Goal: Task Accomplishment & Management: Use online tool/utility

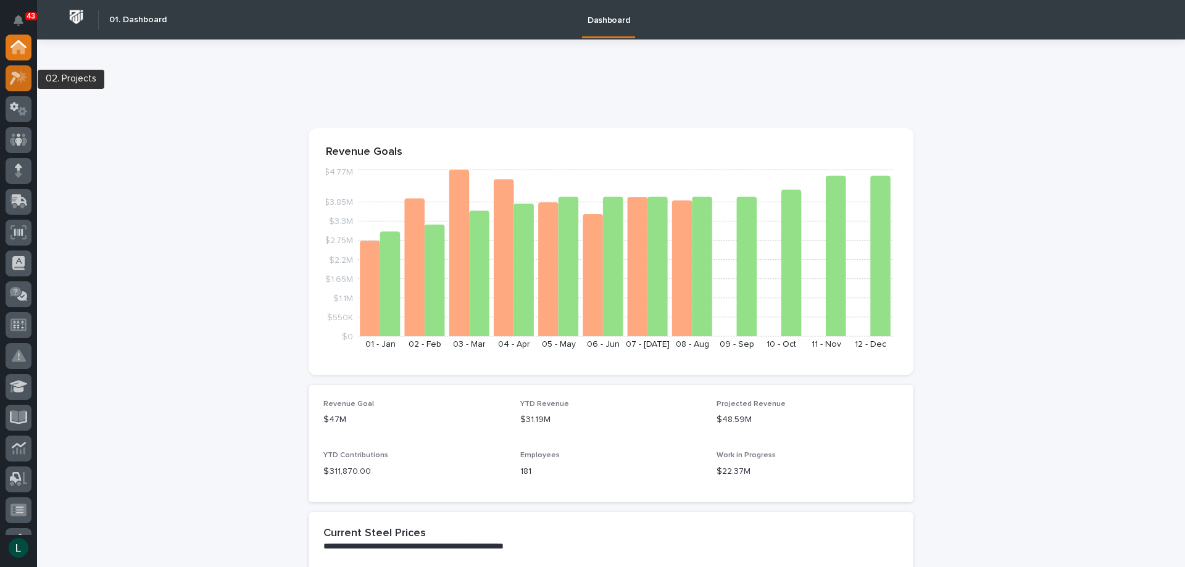
click at [19, 77] on icon at bounding box center [15, 79] width 11 height 14
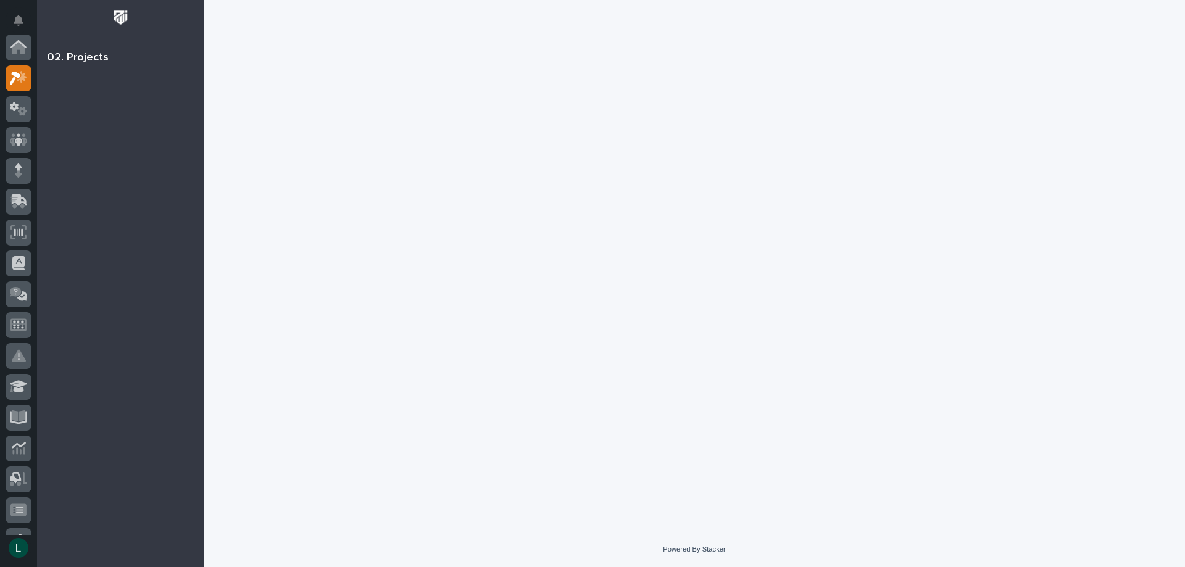
scroll to position [31, 0]
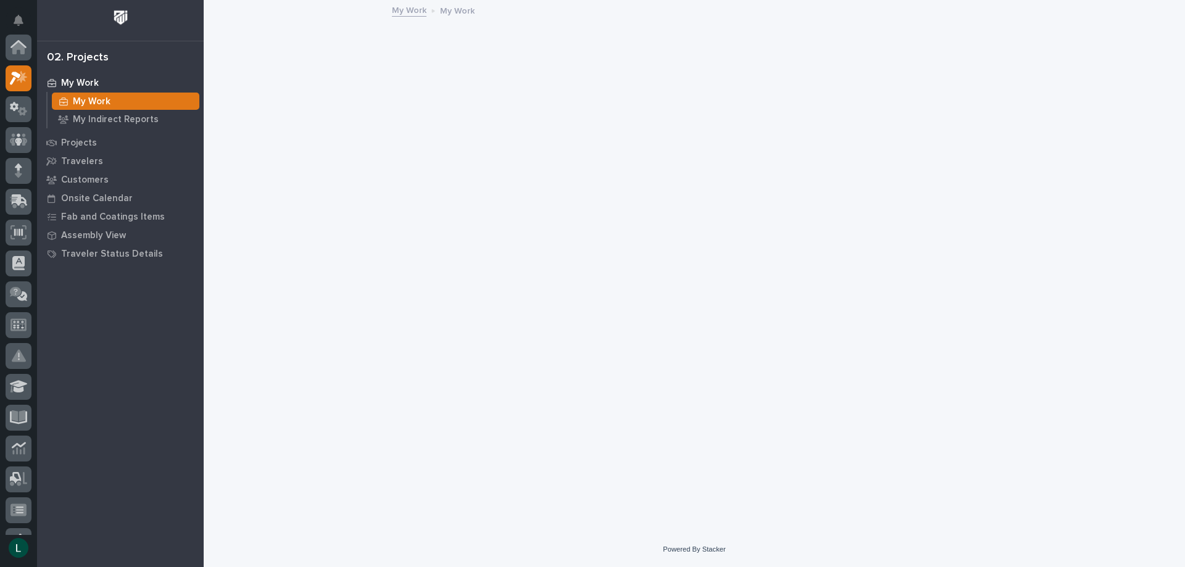
scroll to position [31, 0]
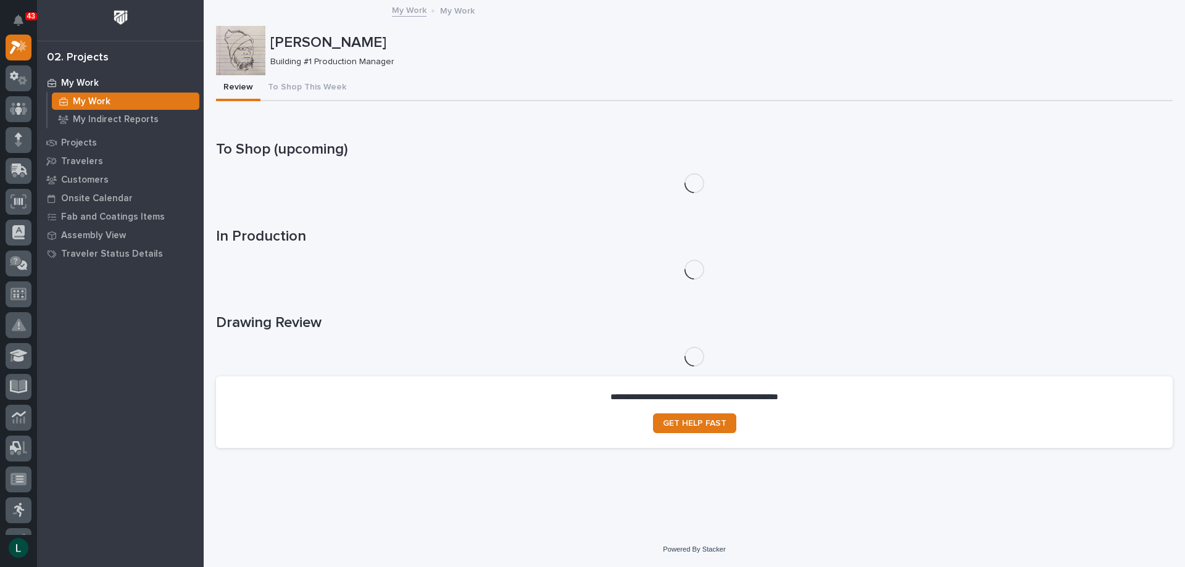
click at [67, 81] on p "My Work" at bounding box center [80, 83] width 38 height 11
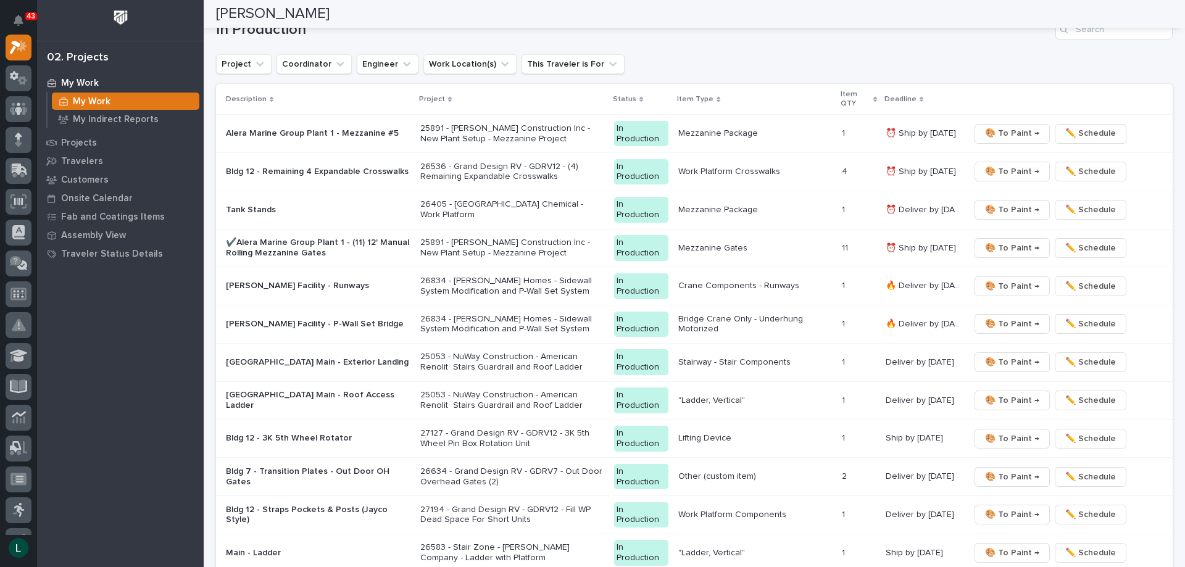
scroll to position [1172, 0]
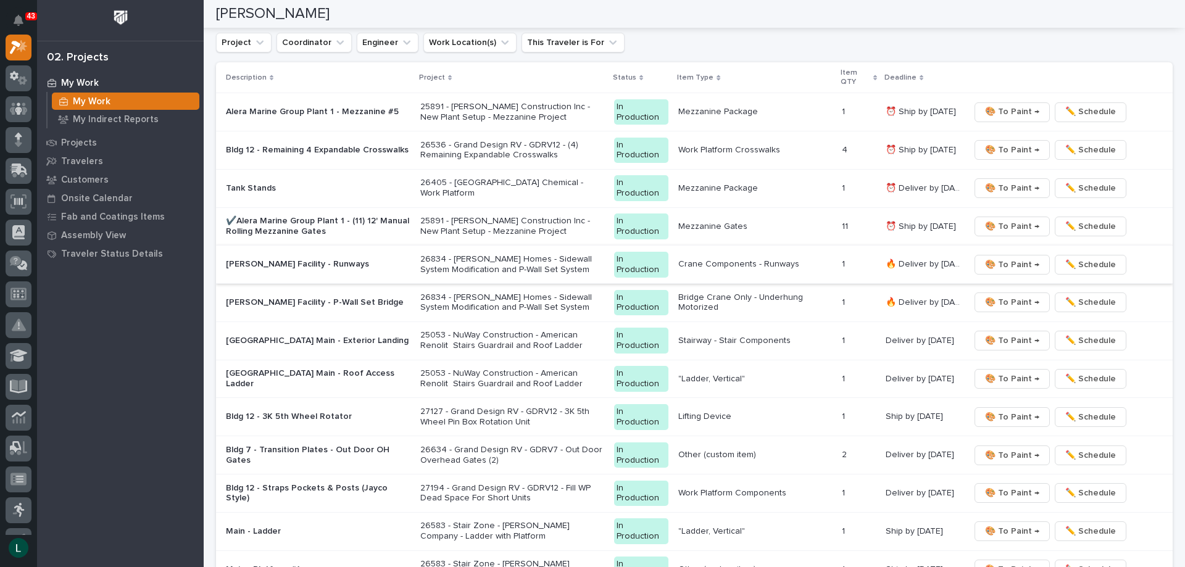
click at [1006, 262] on span "🎨 To Paint →" at bounding box center [1012, 264] width 54 height 15
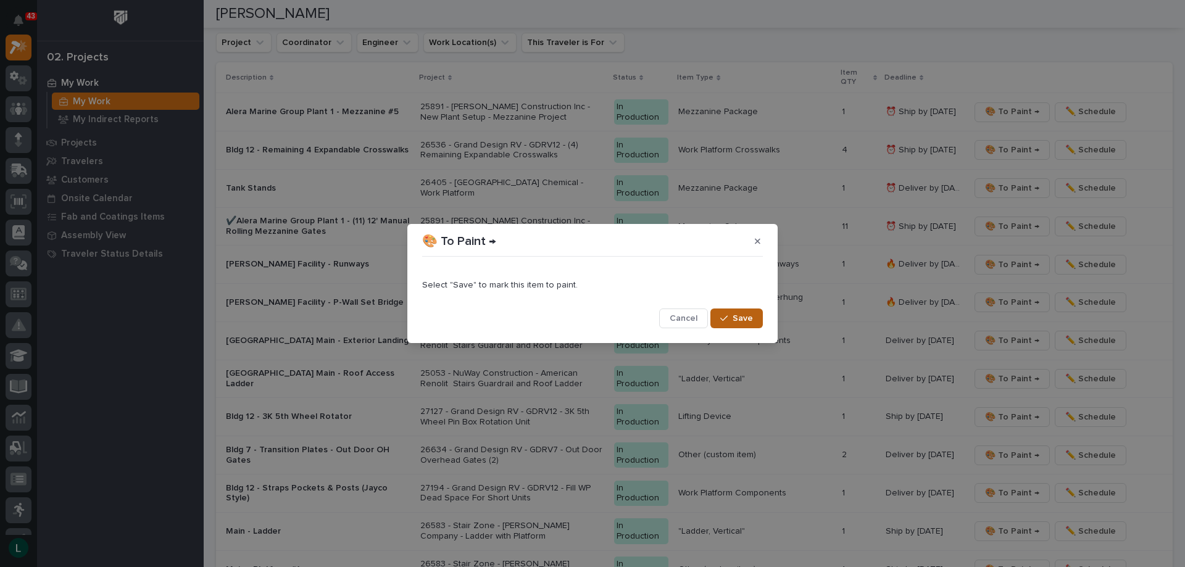
click at [744, 315] on span "Save" at bounding box center [742, 318] width 20 height 11
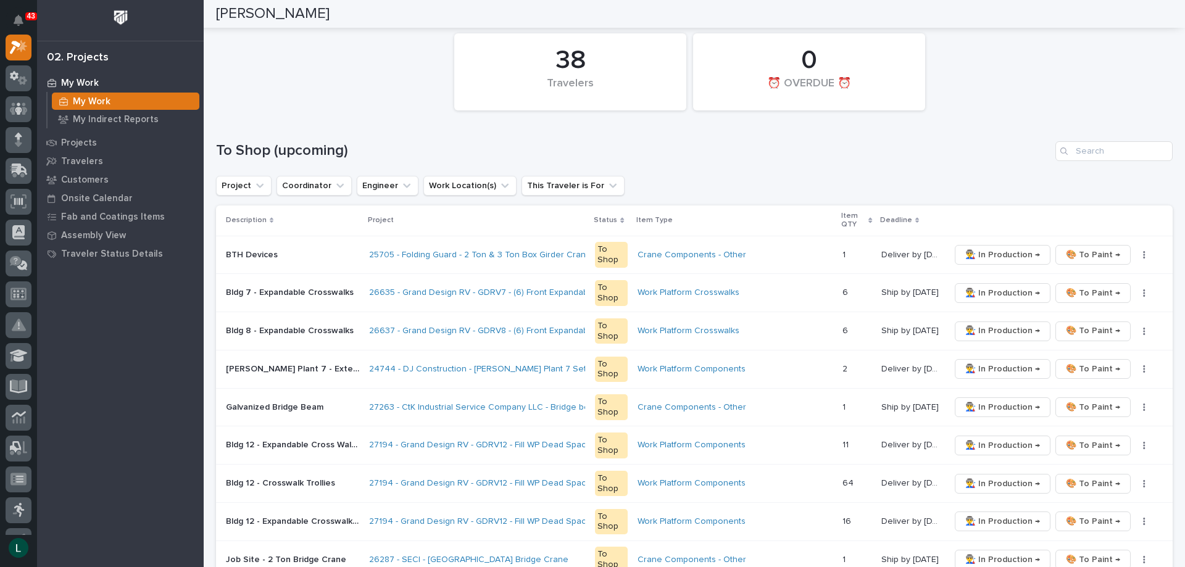
scroll to position [0, 0]
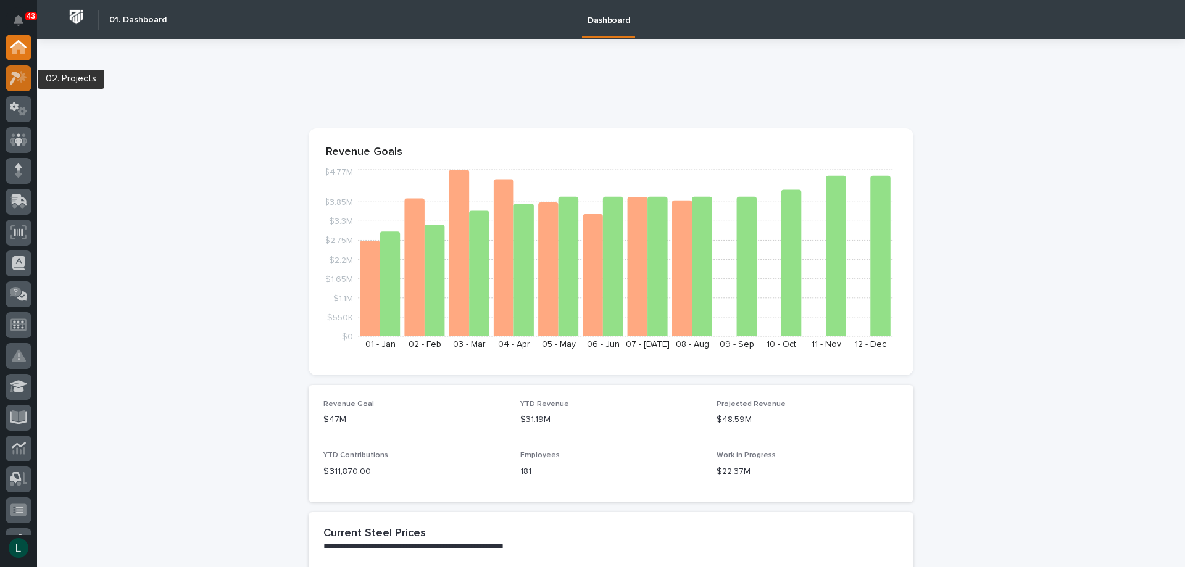
click at [17, 75] on icon at bounding box center [15, 79] width 11 height 14
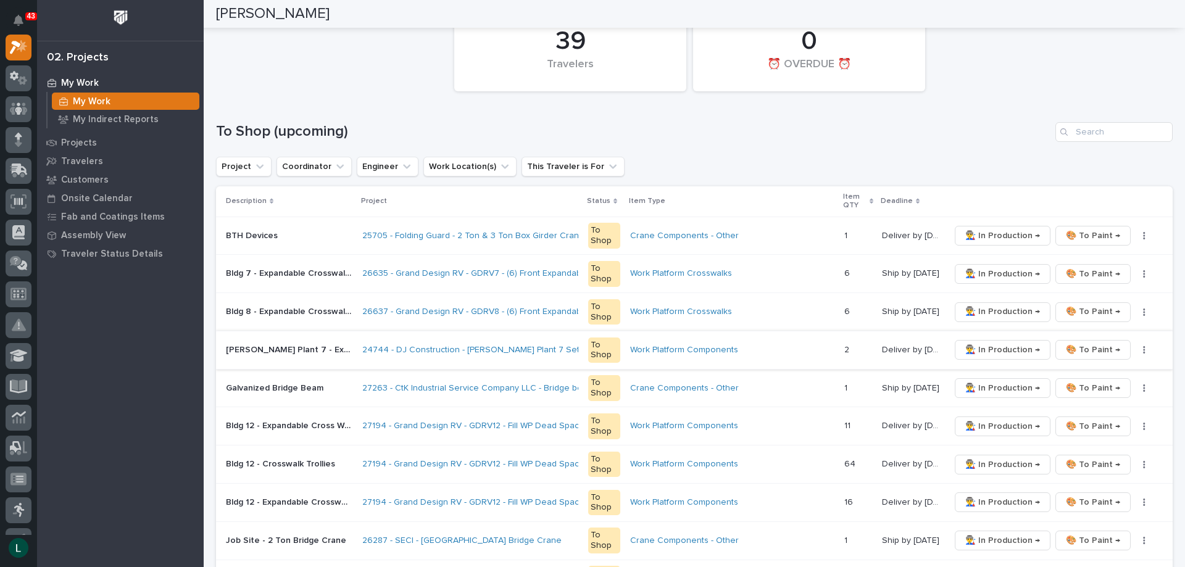
scroll to position [185, 0]
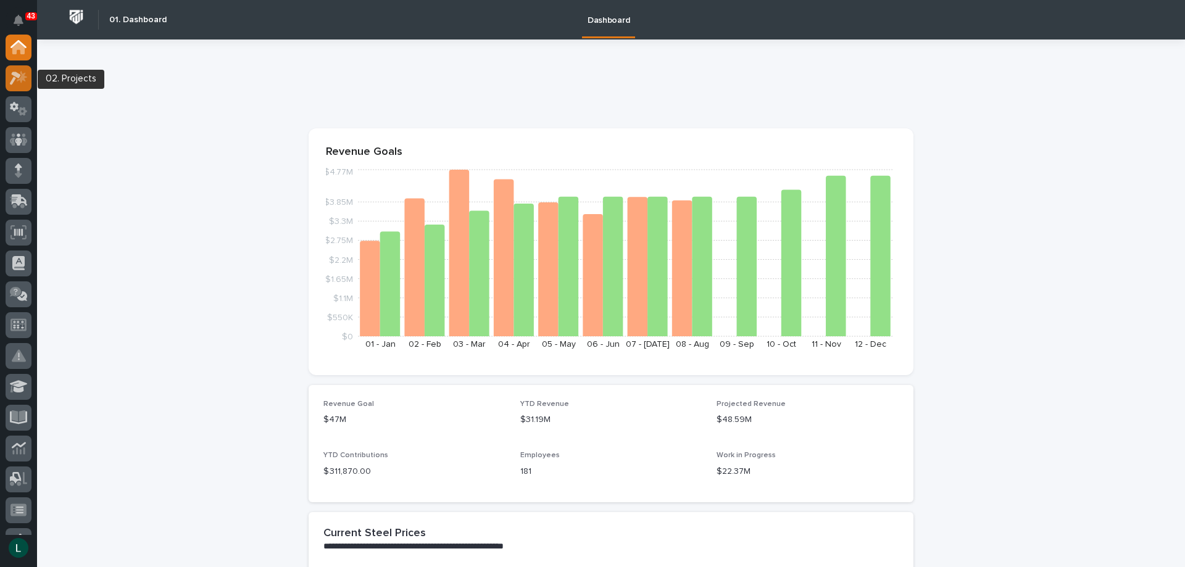
click at [24, 76] on icon at bounding box center [22, 76] width 10 height 12
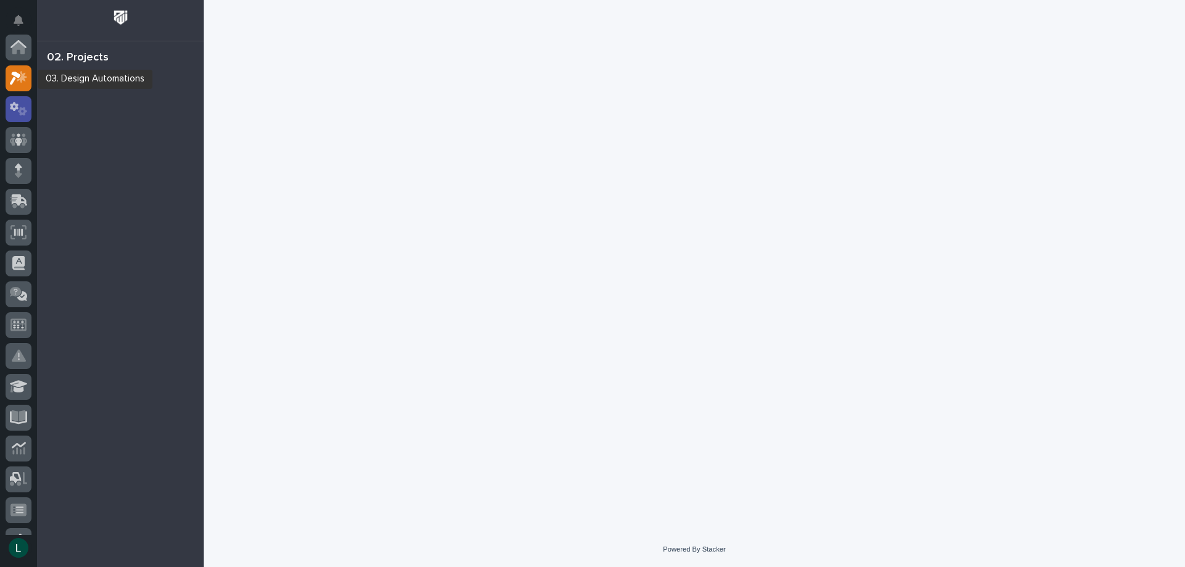
scroll to position [31, 0]
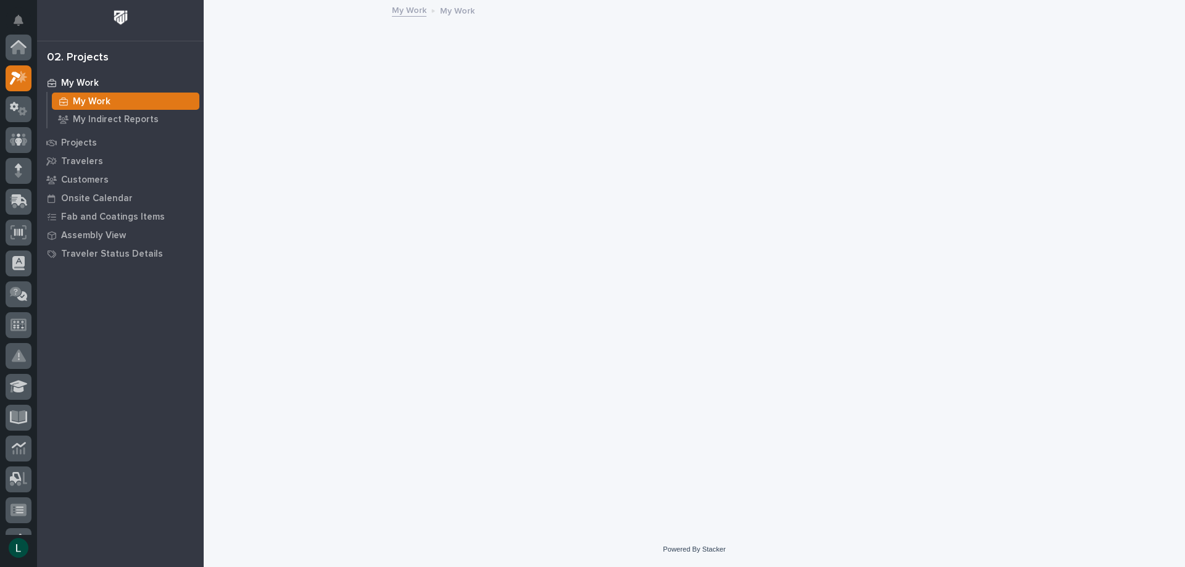
scroll to position [31, 0]
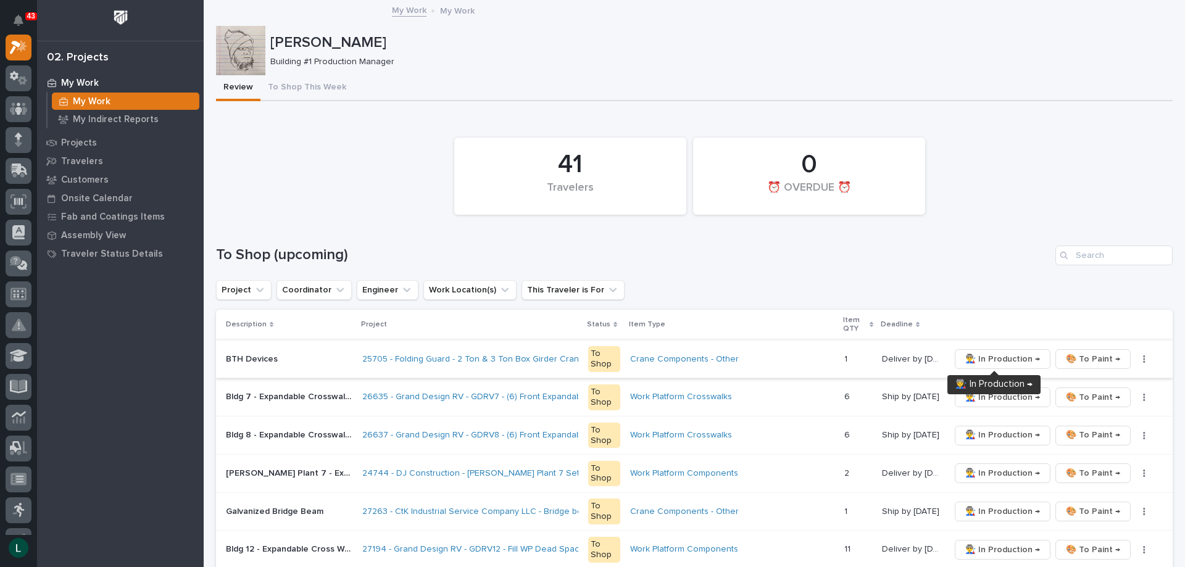
click at [998, 356] on span "👨‍🏭 In Production →" at bounding box center [1002, 359] width 75 height 15
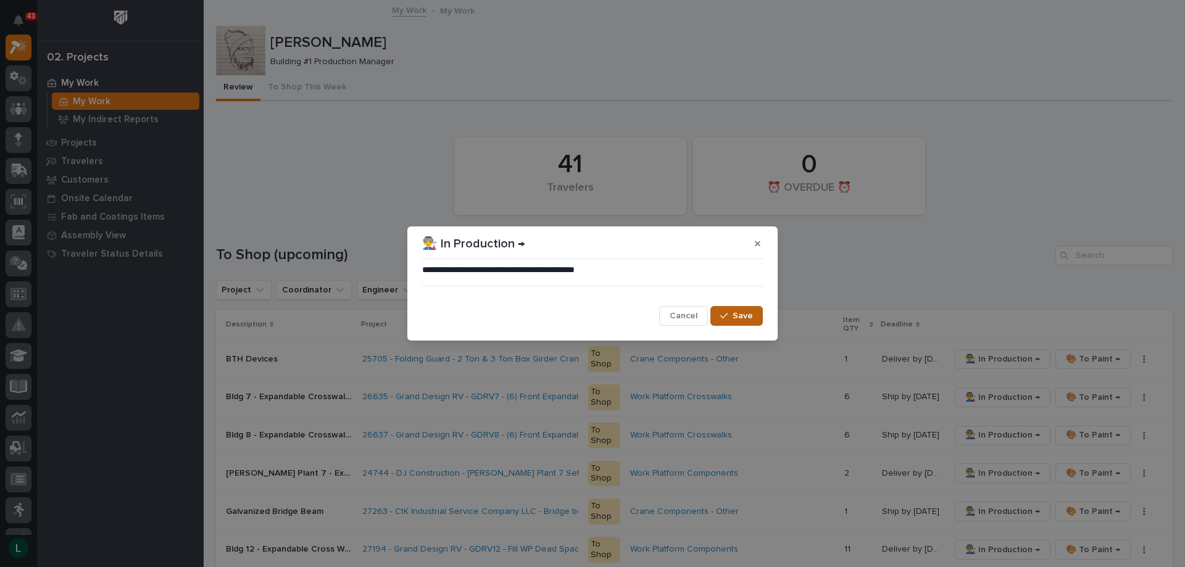
click at [732, 315] on div "button" at bounding box center [726, 316] width 12 height 9
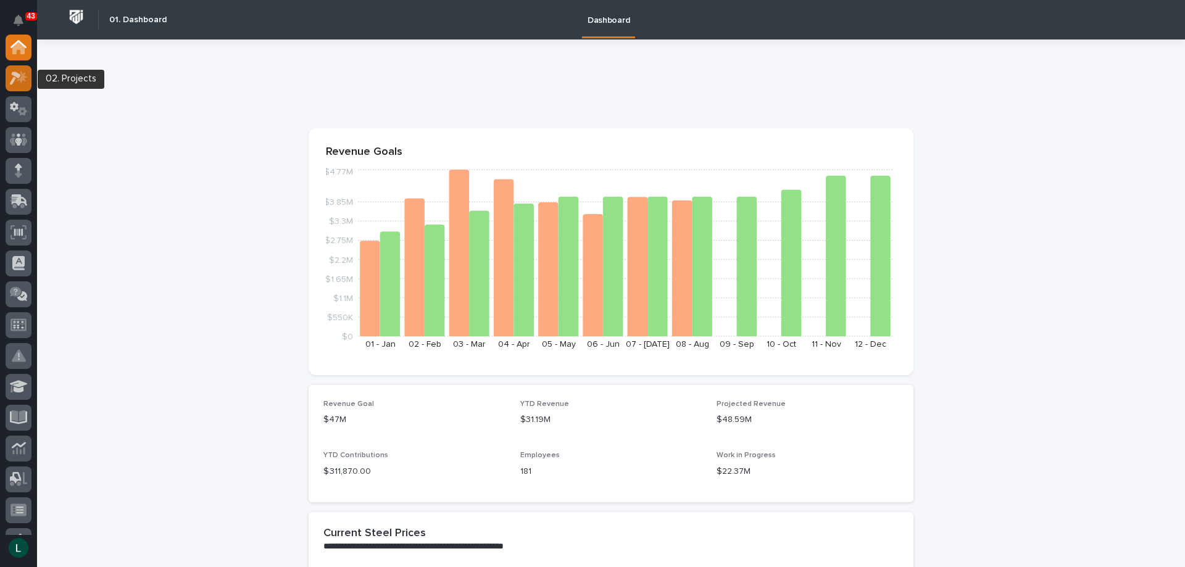
click at [20, 73] on icon at bounding box center [22, 76] width 10 height 12
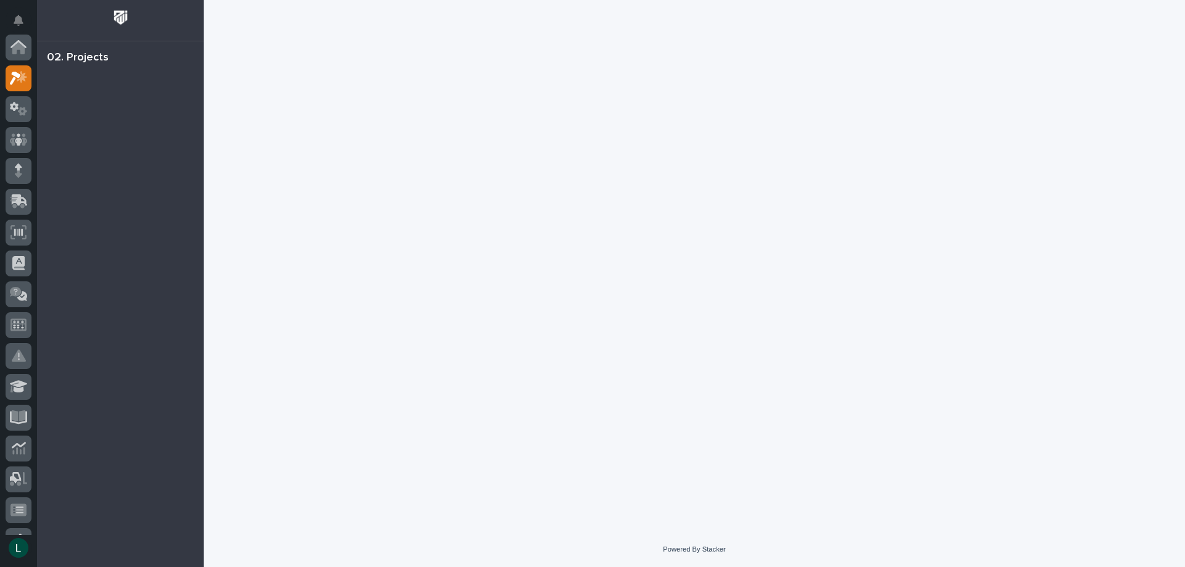
scroll to position [31, 0]
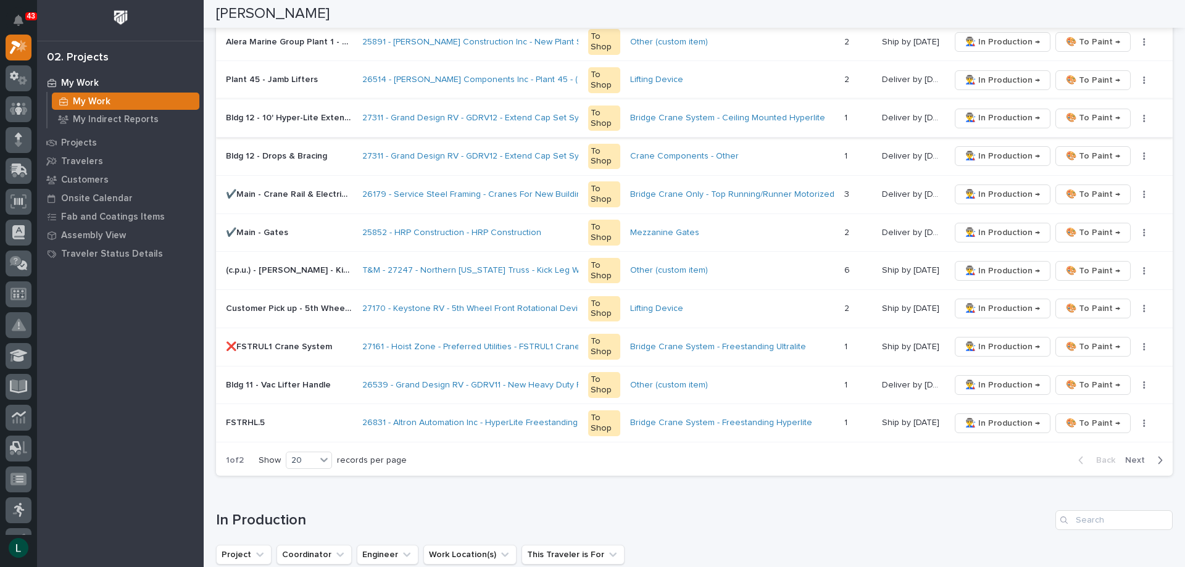
scroll to position [740, 0]
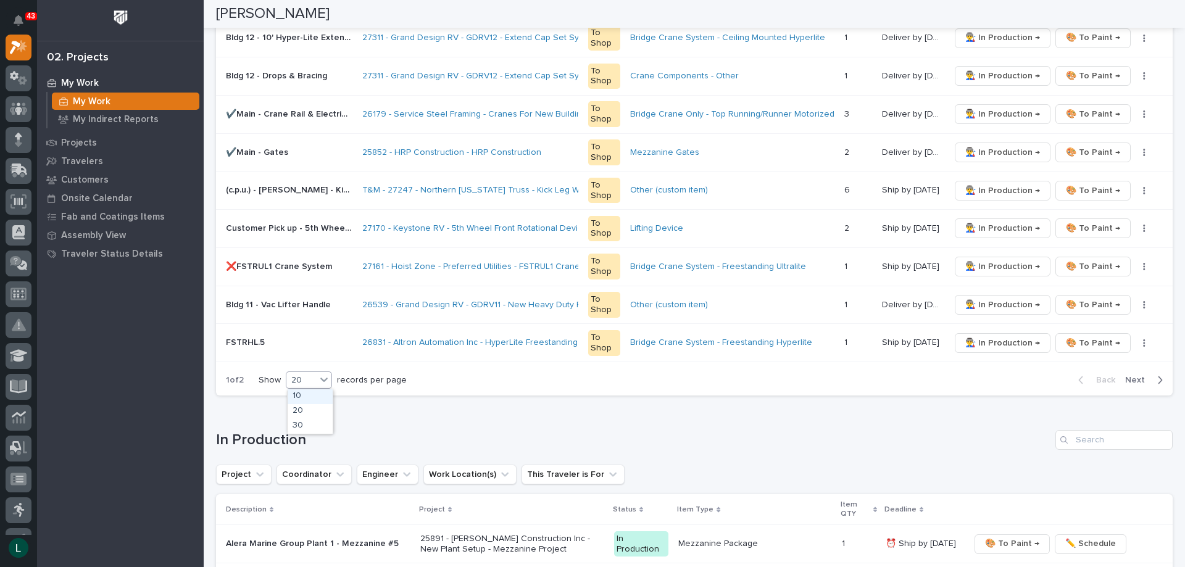
click at [310, 376] on div "20" at bounding box center [301, 380] width 30 height 13
click at [306, 421] on div "30" at bounding box center [310, 426] width 45 height 15
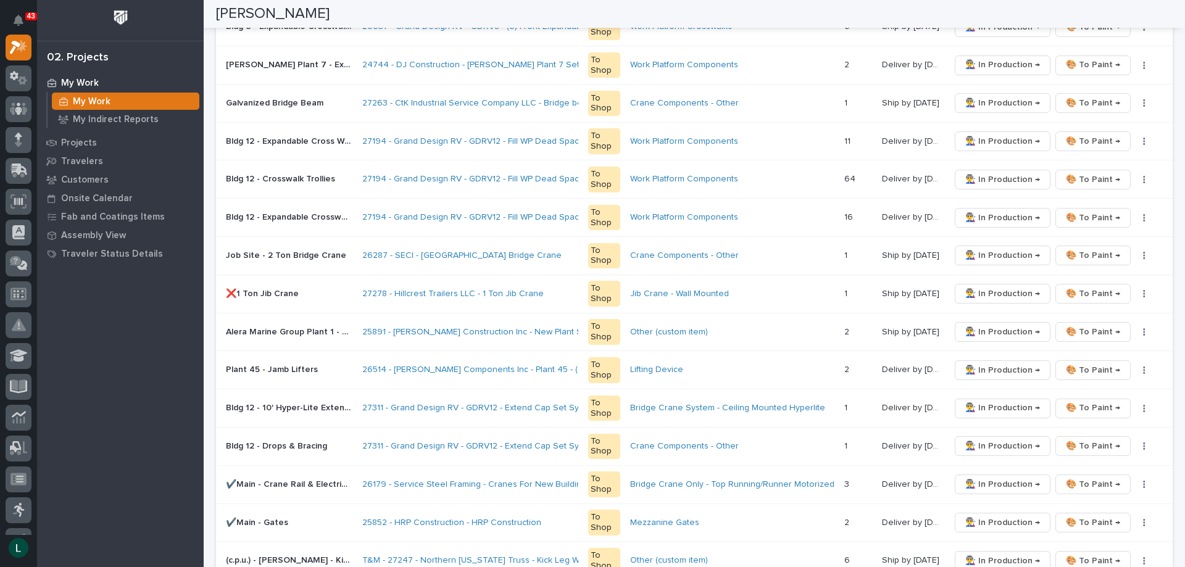
scroll to position [0, 0]
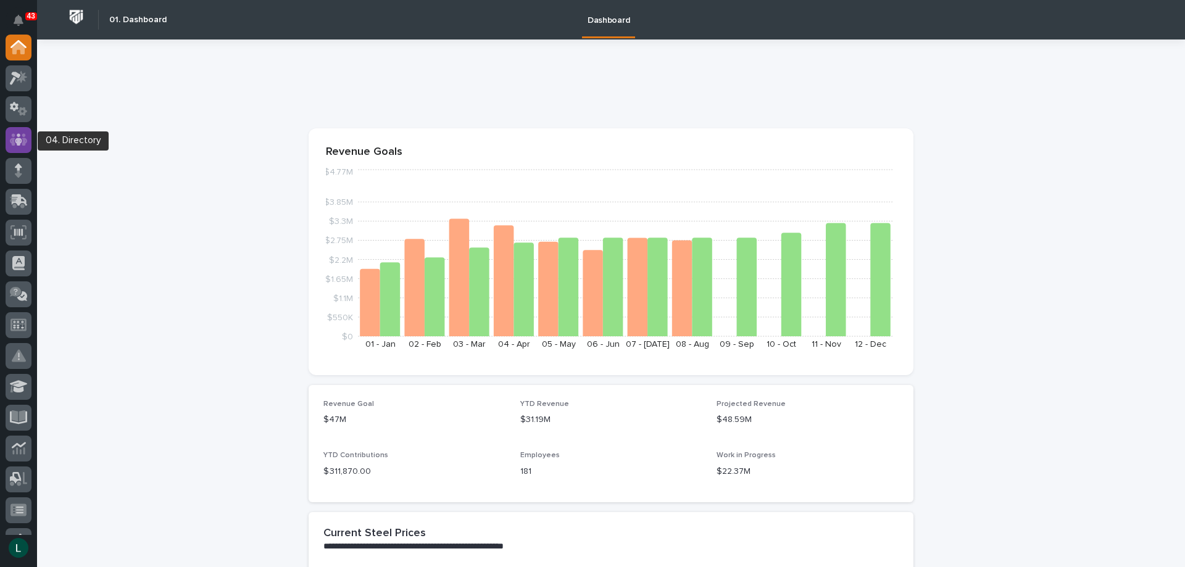
click at [15, 139] on icon at bounding box center [19, 140] width 18 height 14
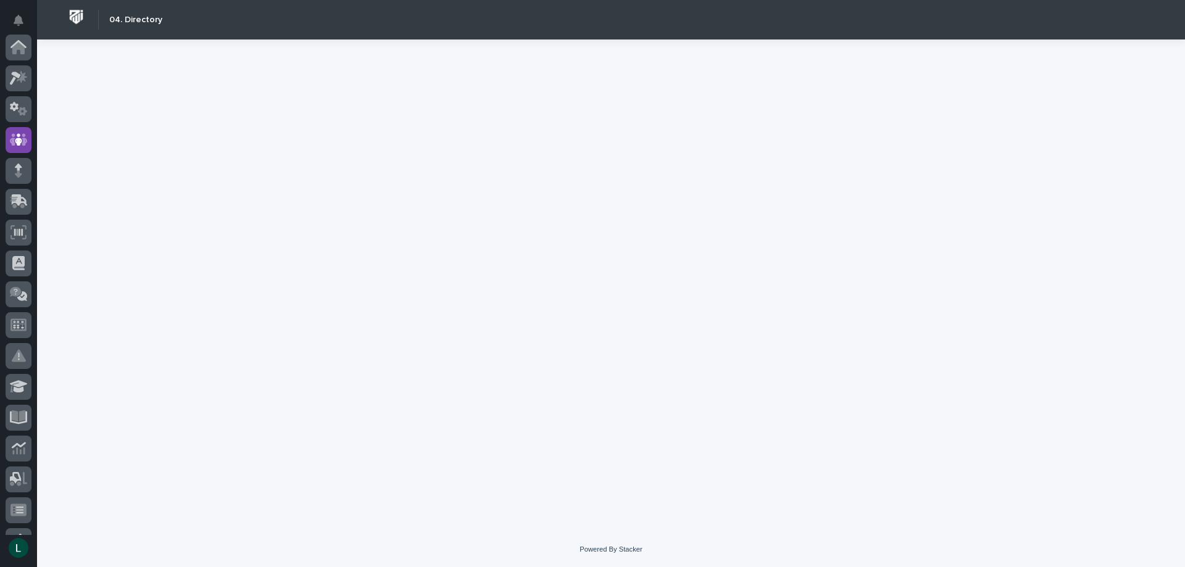
scroll to position [93, 0]
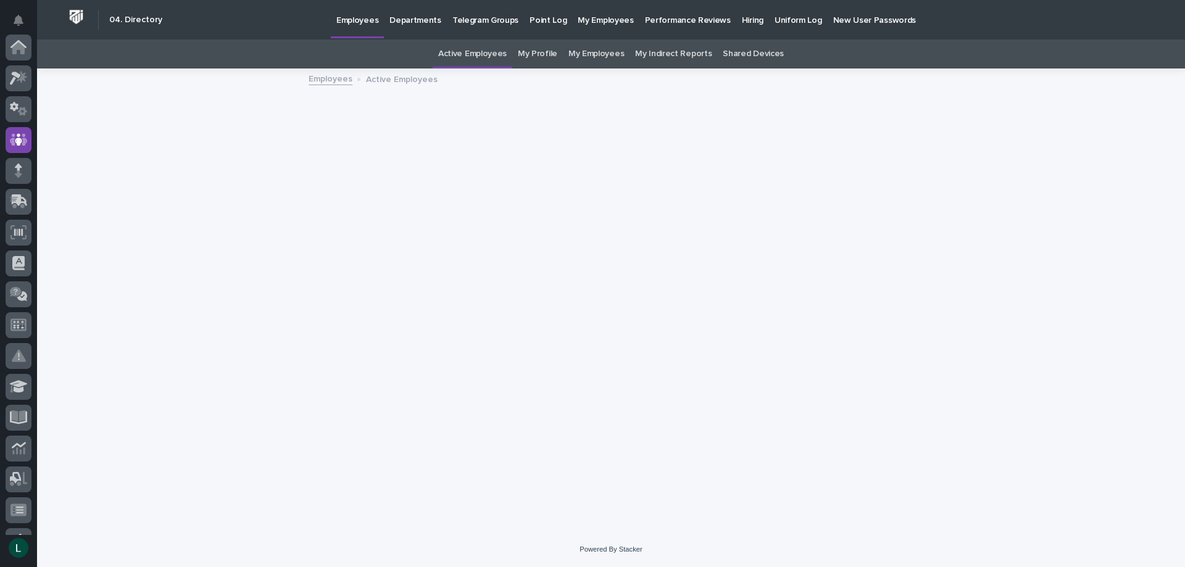
scroll to position [93, 0]
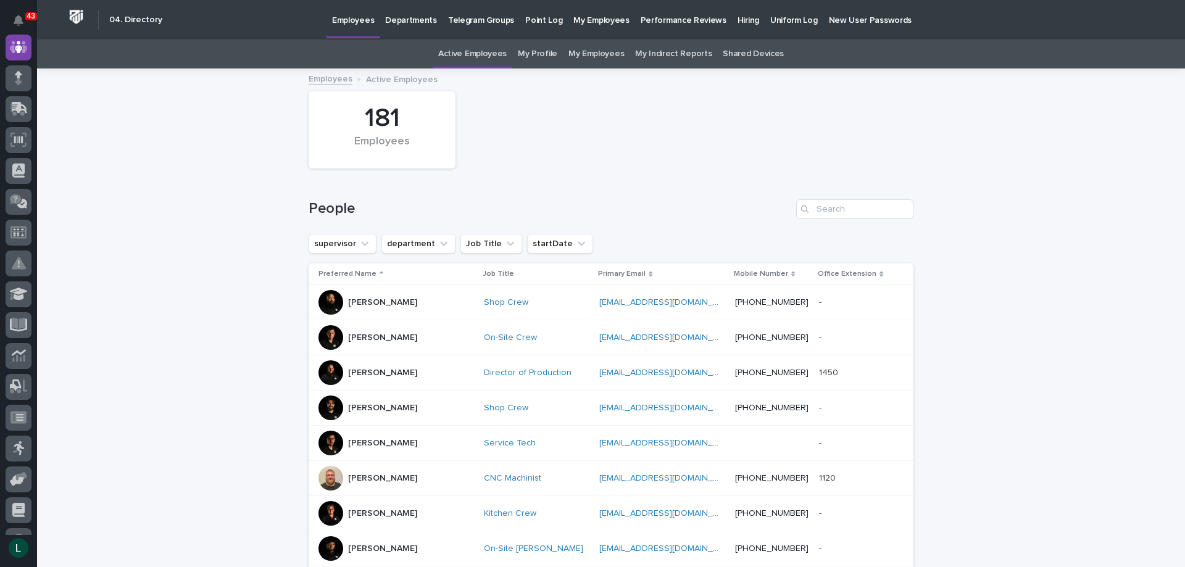
click at [737, 19] on p "Hiring" at bounding box center [748, 13] width 22 height 26
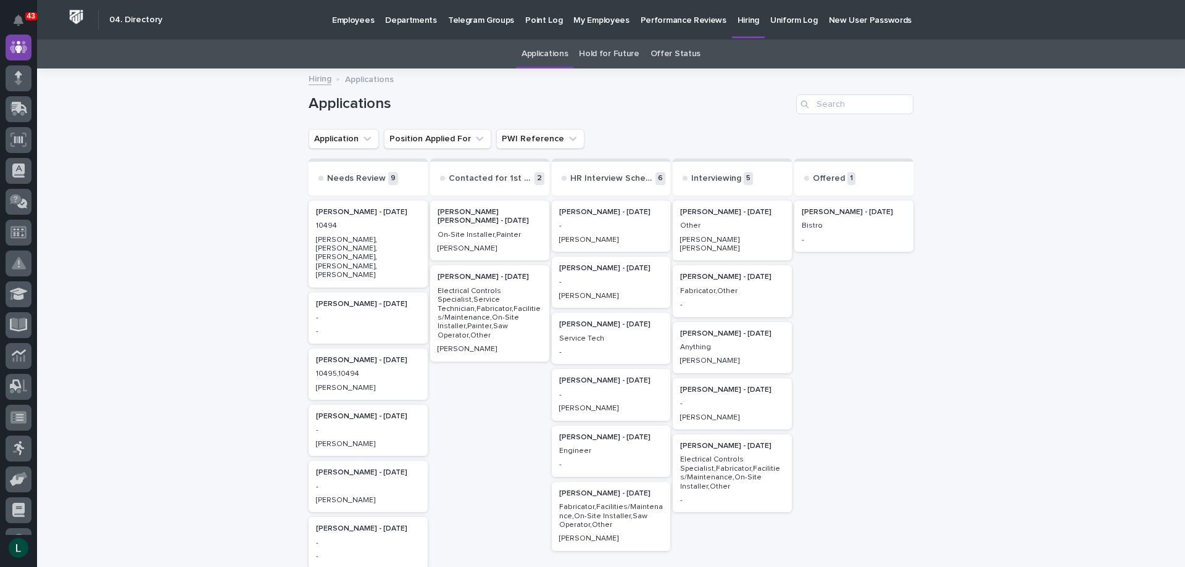
click at [853, 211] on p "[PERSON_NAME] - [DATE]" at bounding box center [853, 212] width 104 height 9
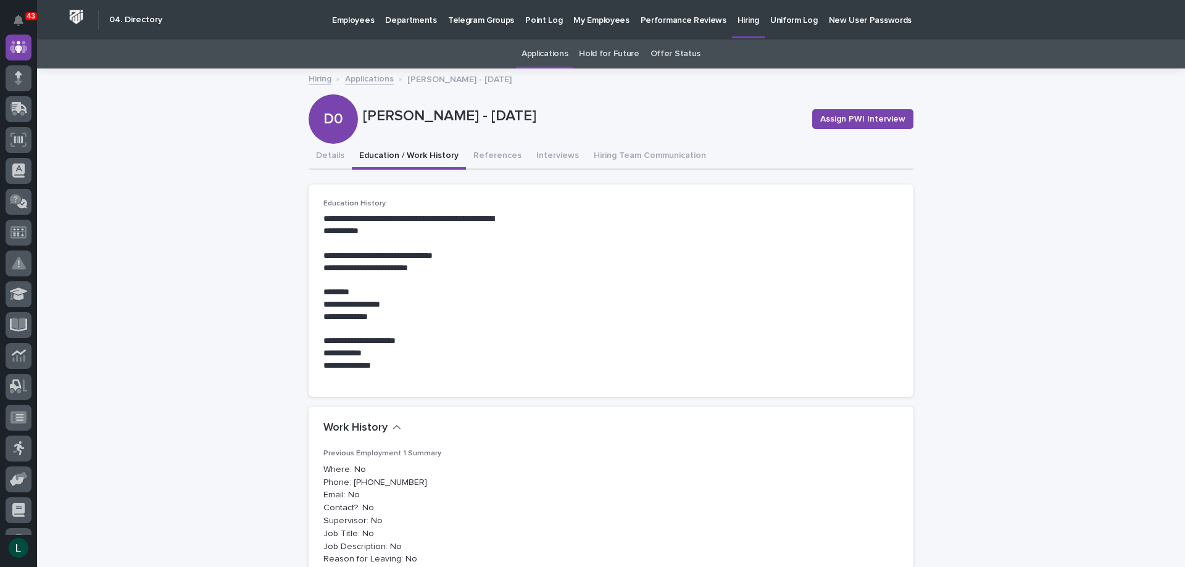
click at [423, 153] on button "Education / Work History" at bounding box center [409, 157] width 114 height 26
click at [330, 116] on div "D0" at bounding box center [332, 93] width 49 height 67
click at [494, 154] on button "References" at bounding box center [497, 157] width 63 height 26
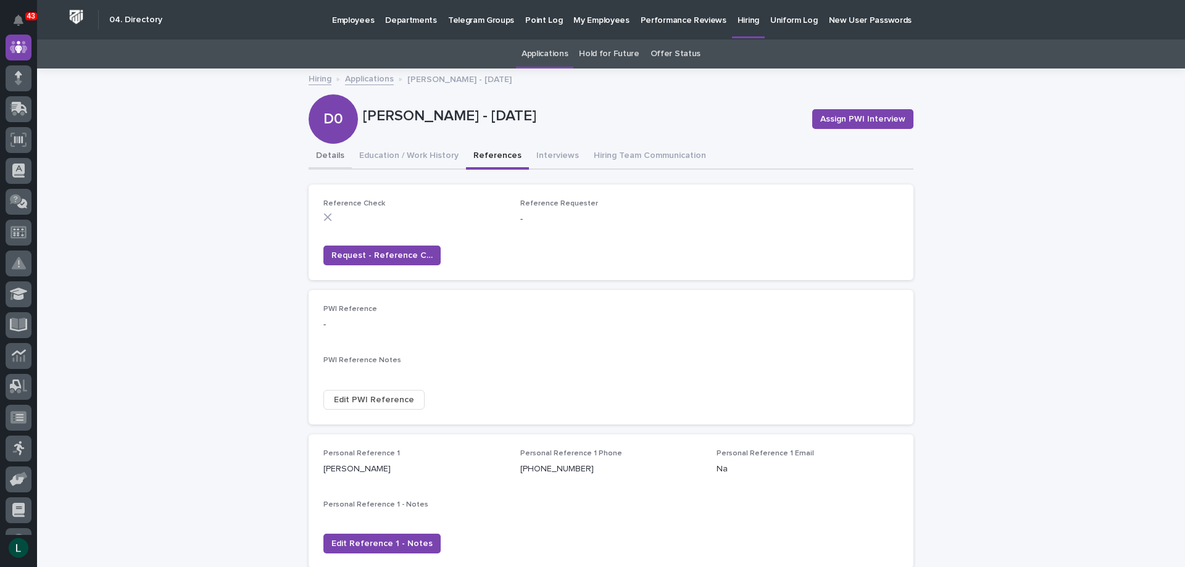
click at [330, 155] on button "Details" at bounding box center [329, 157] width 43 height 26
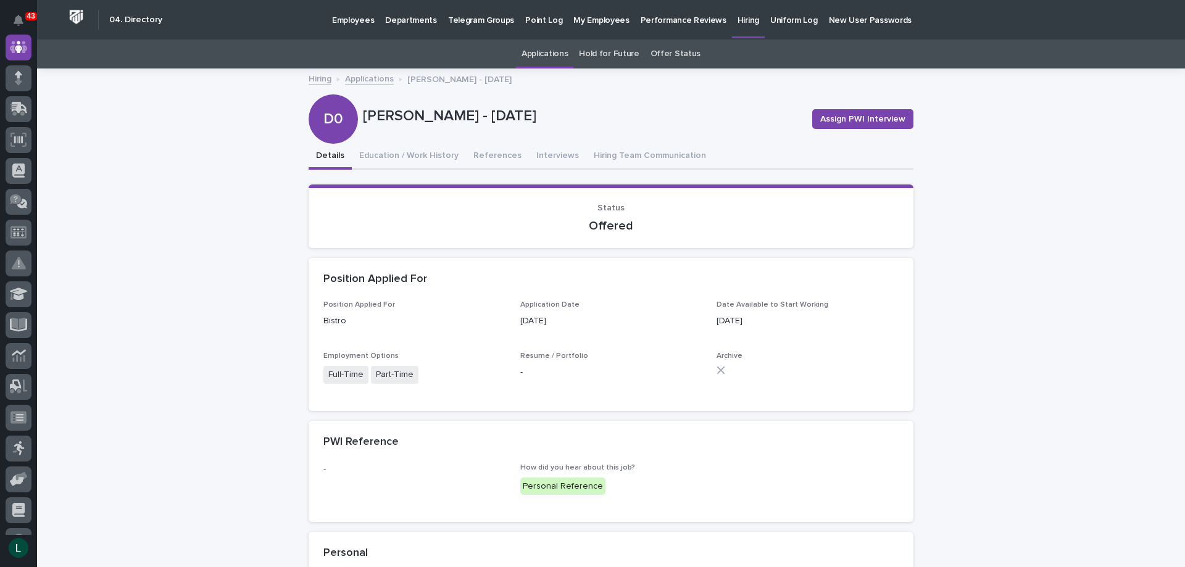
click at [737, 15] on p "Hiring" at bounding box center [748, 13] width 22 height 26
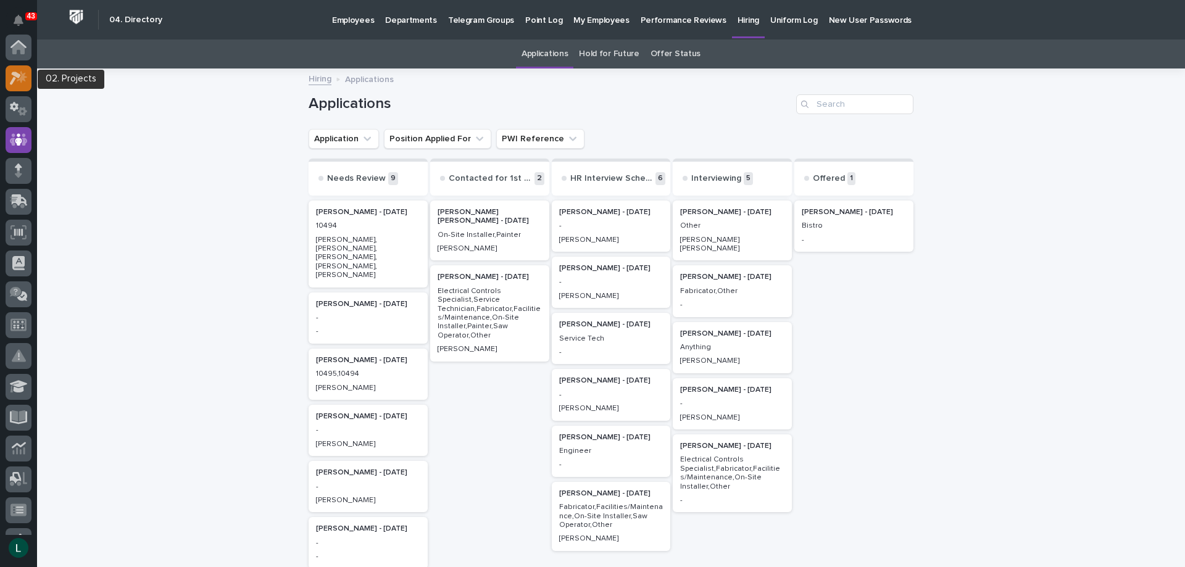
click at [19, 75] on icon at bounding box center [15, 79] width 11 height 14
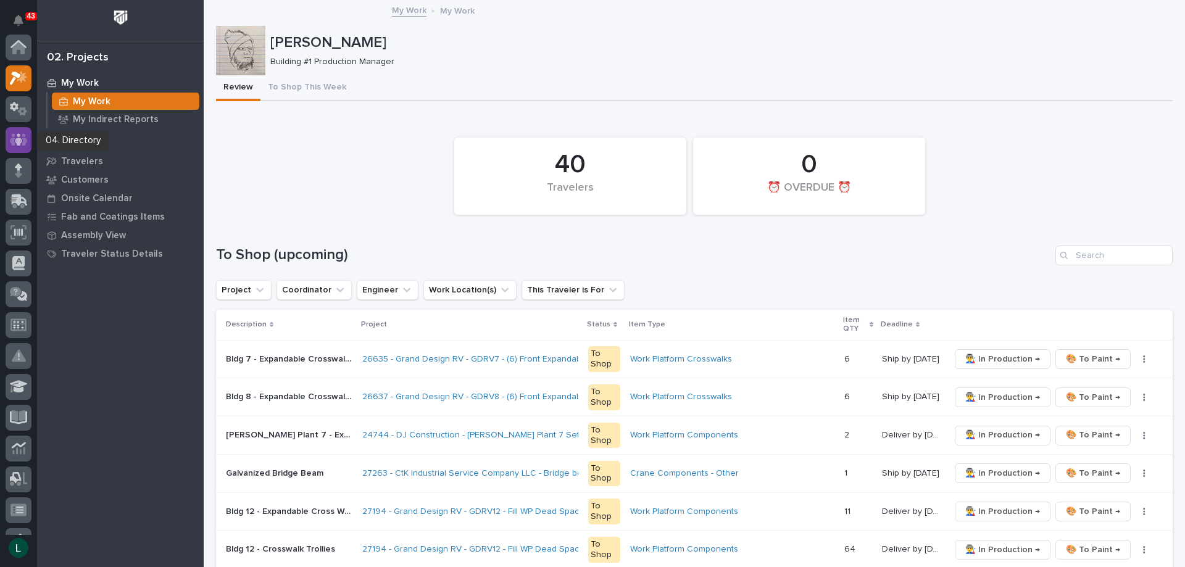
click at [15, 134] on icon at bounding box center [19, 140] width 18 height 14
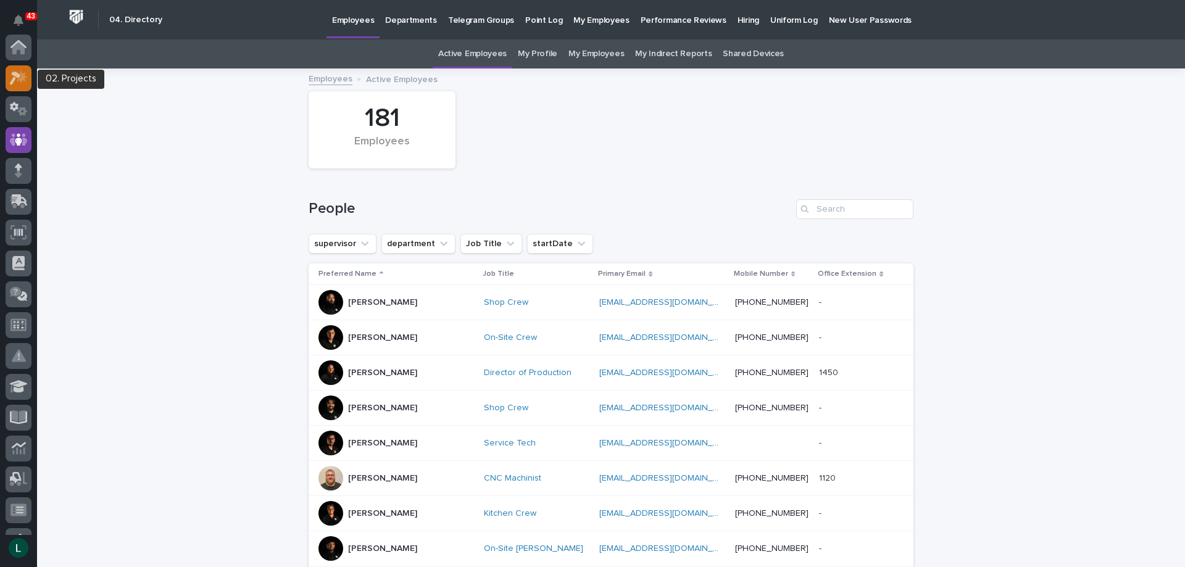
click at [14, 75] on icon at bounding box center [15, 79] width 11 height 14
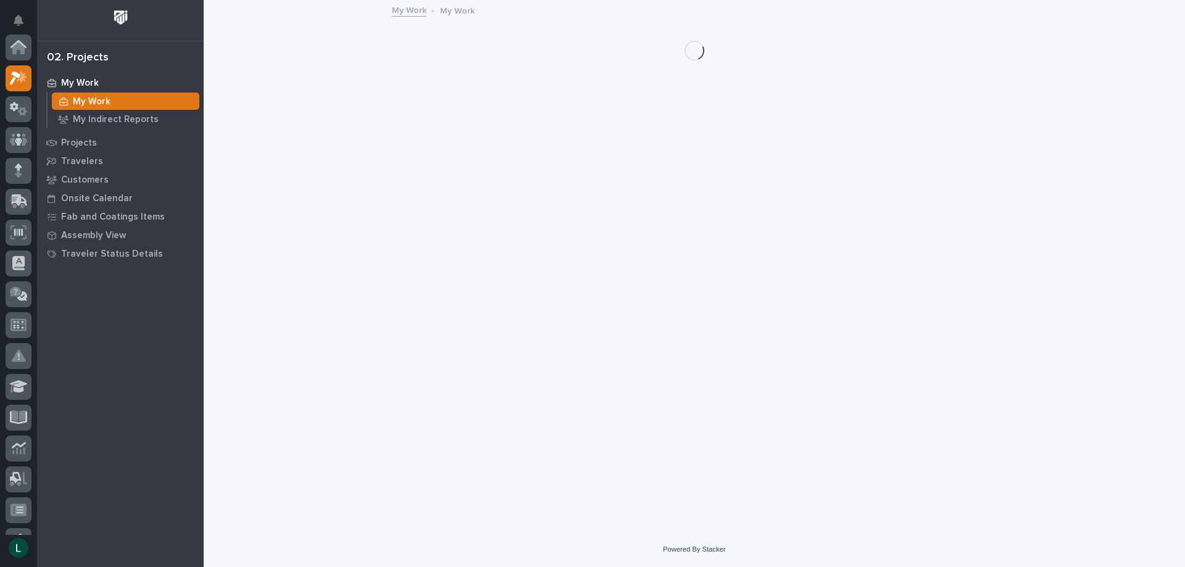
scroll to position [31, 0]
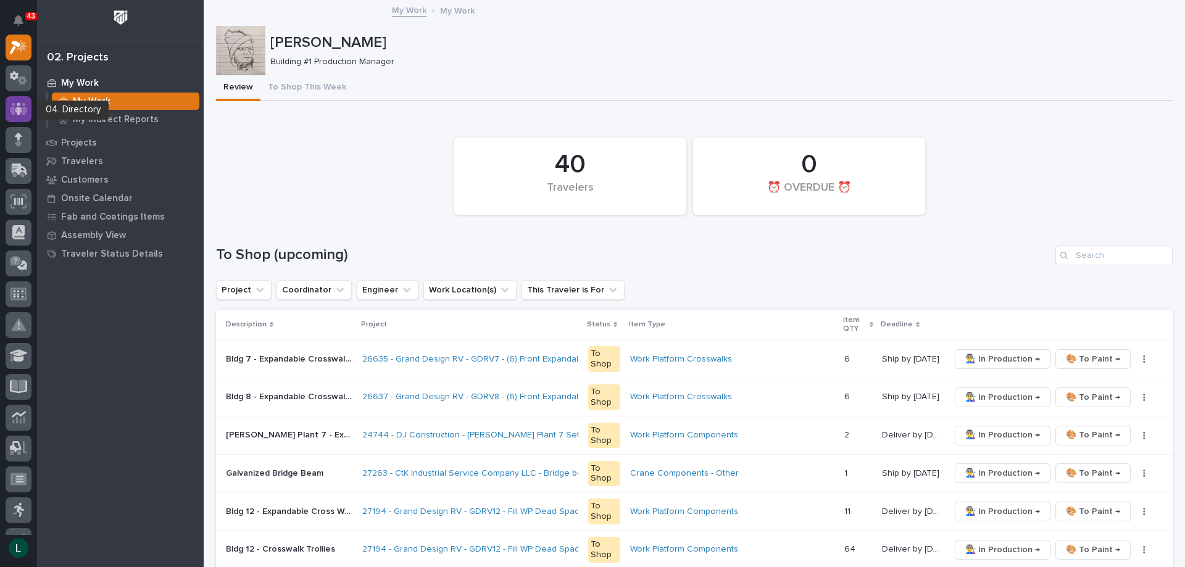
click at [19, 104] on icon at bounding box center [18, 108] width 7 height 12
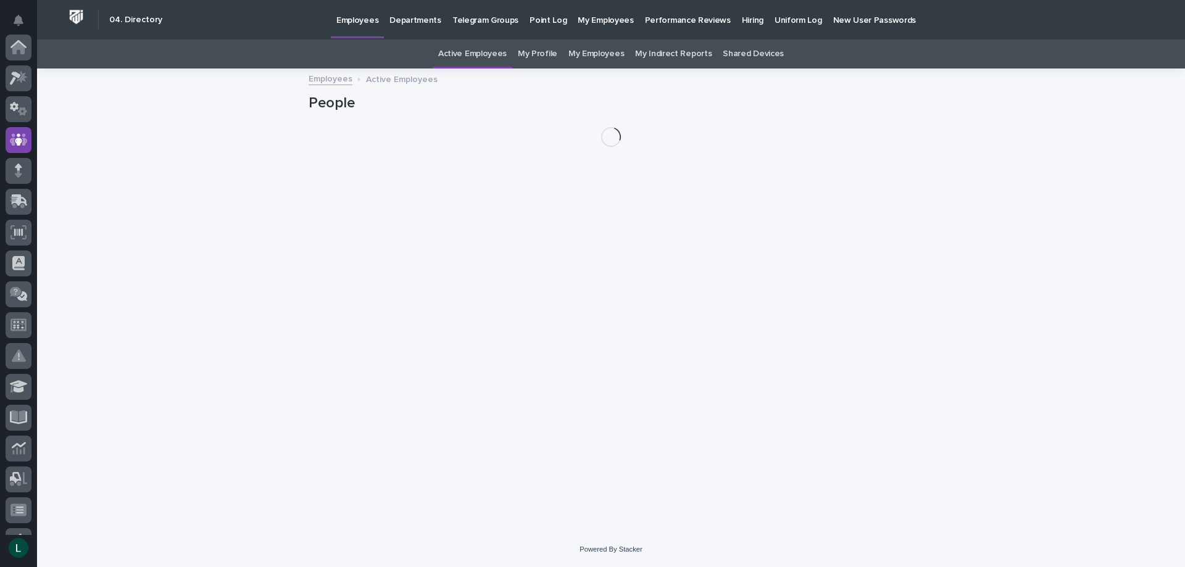
scroll to position [93, 0]
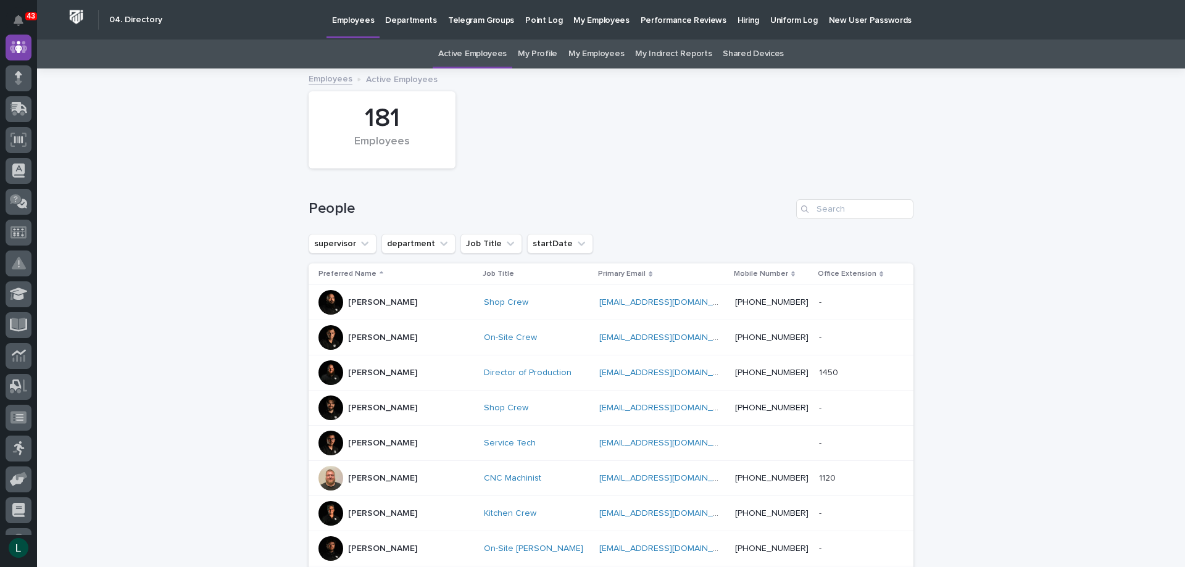
click at [410, 19] on p "Departments" at bounding box center [411, 13] width 52 height 26
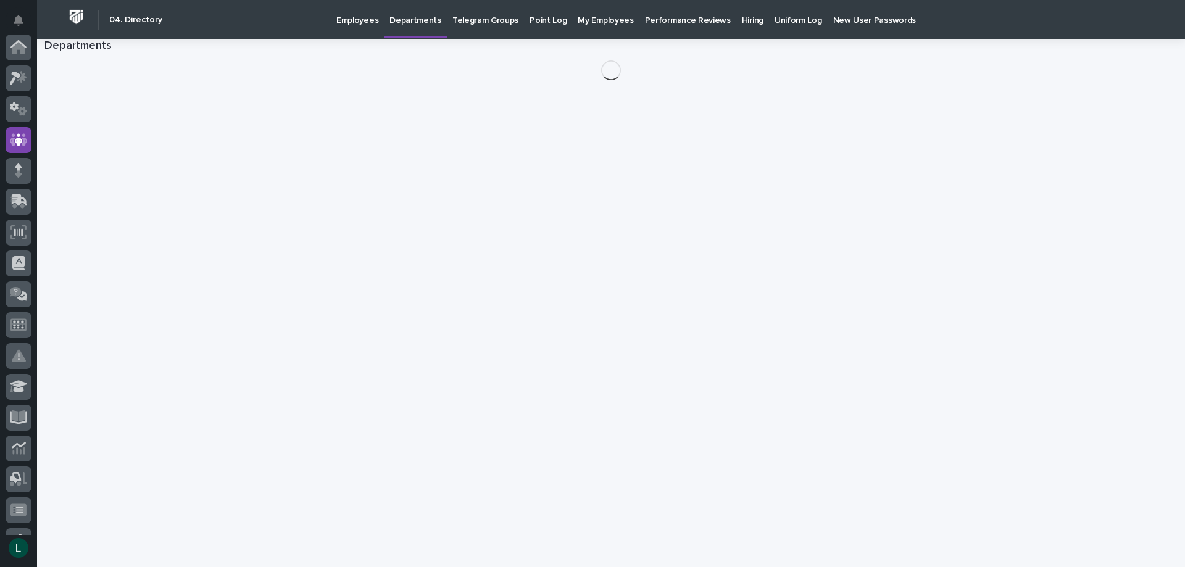
scroll to position [93, 0]
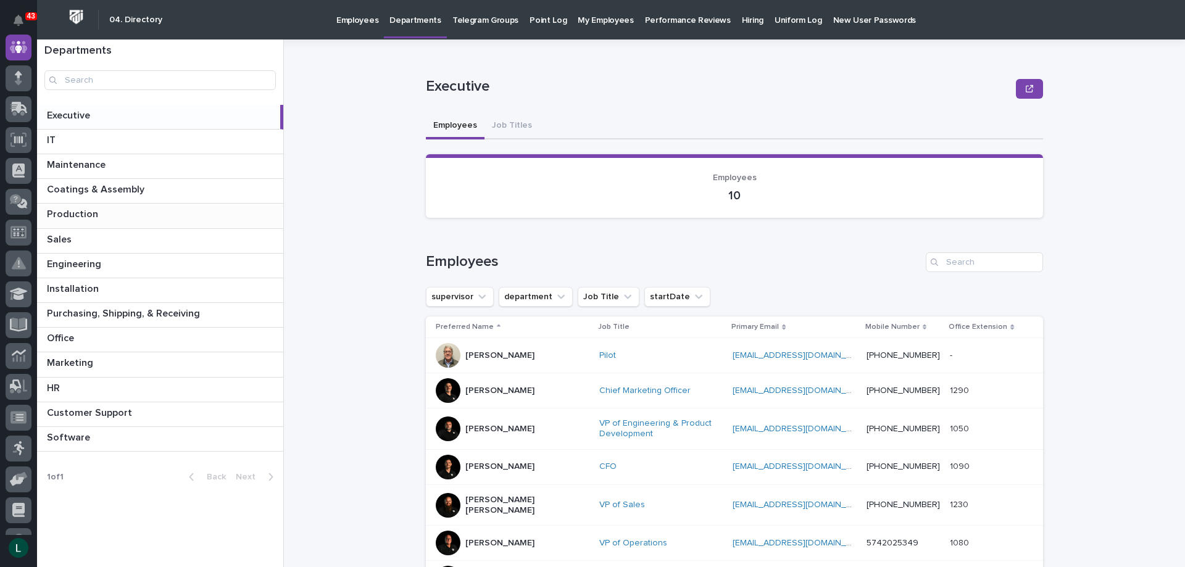
click at [204, 214] on p at bounding box center [162, 215] width 231 height 12
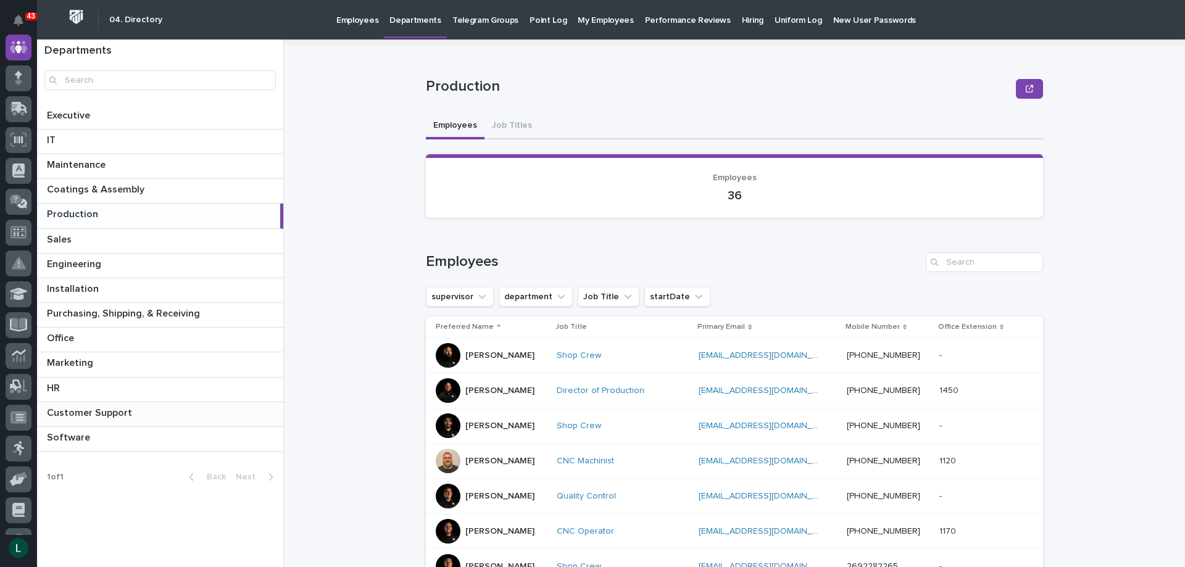
click at [184, 403] on div "Customer Support Customer Support" at bounding box center [160, 414] width 246 height 24
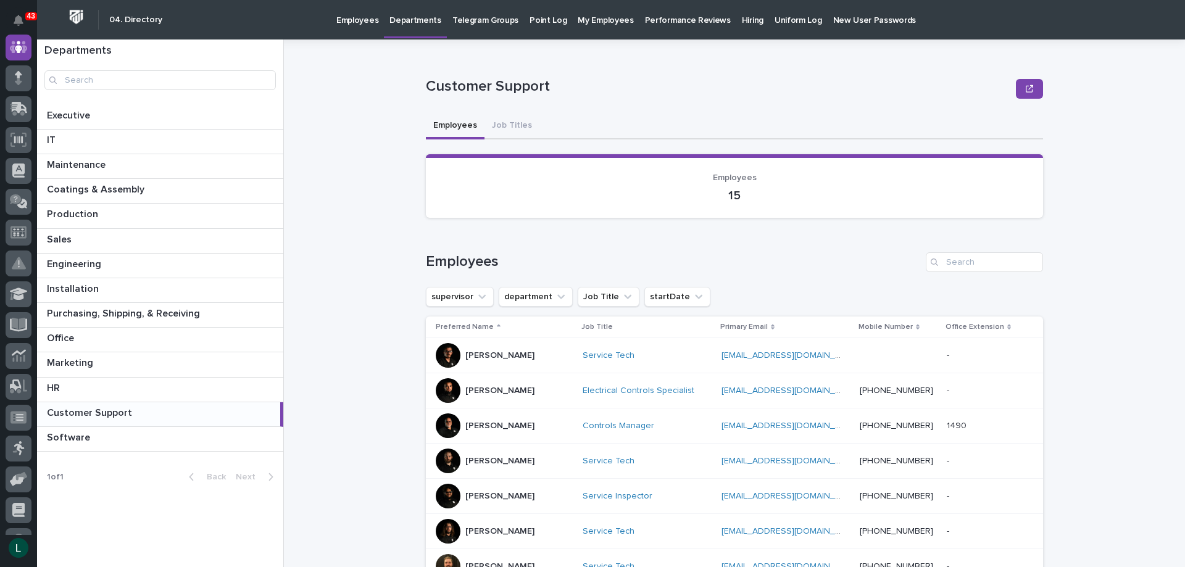
click at [742, 15] on p "Hiring" at bounding box center [753, 13] width 22 height 26
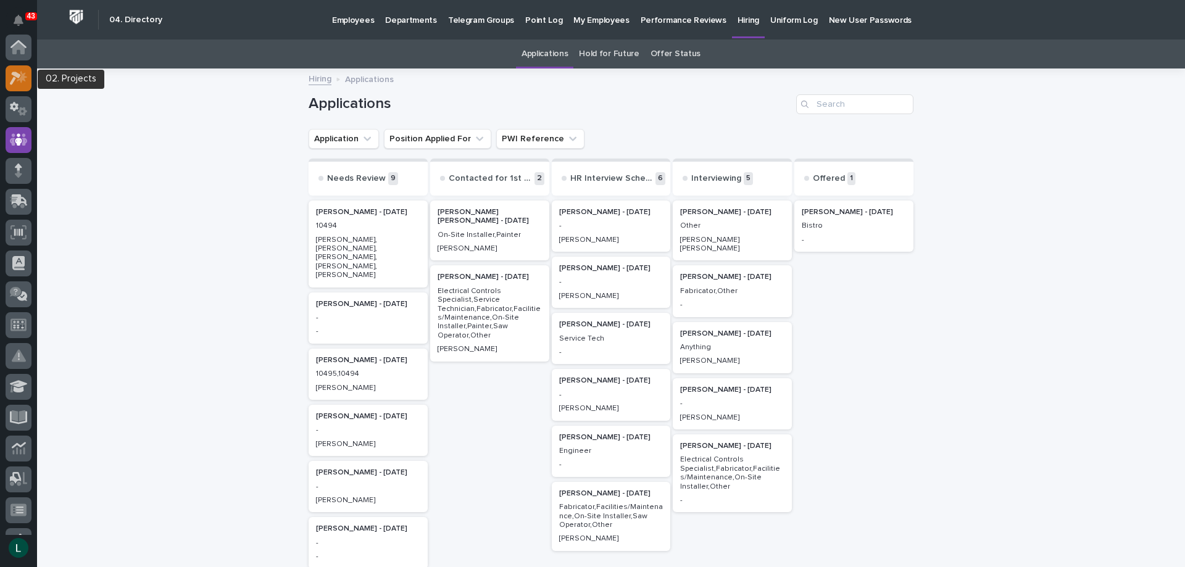
click at [19, 76] on icon at bounding box center [15, 79] width 11 height 14
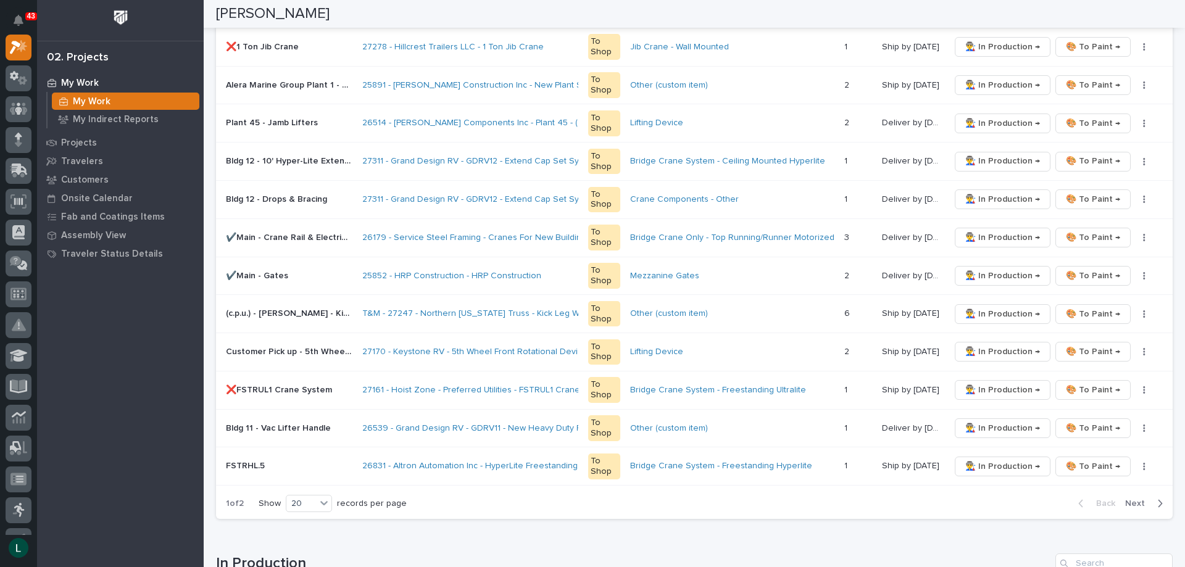
scroll to position [740, 0]
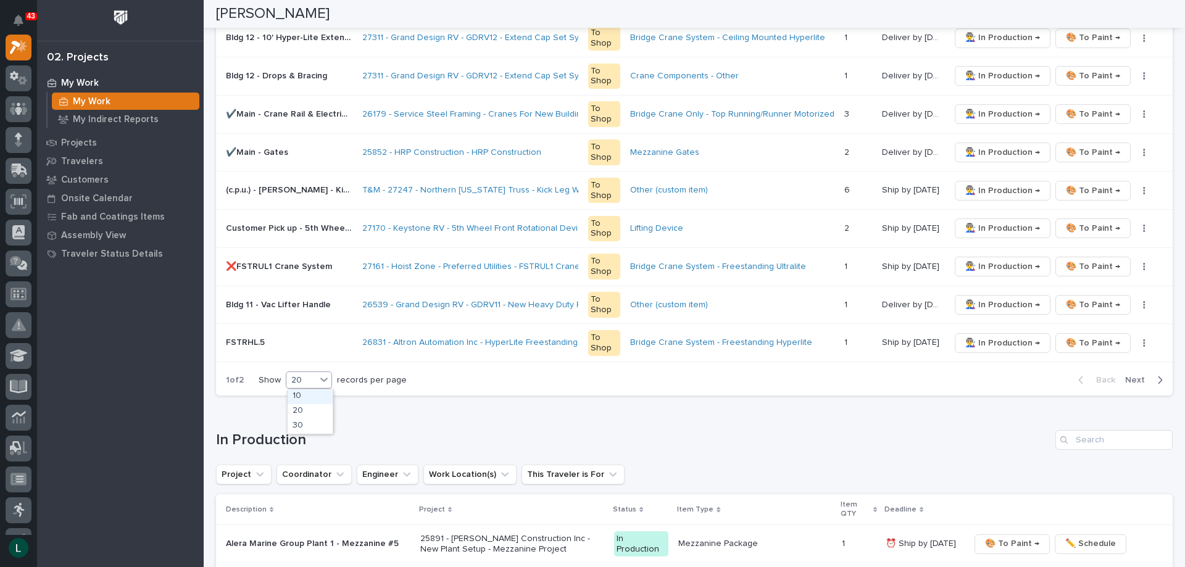
click at [313, 375] on div "20" at bounding box center [301, 380] width 30 height 13
click at [309, 427] on div "30" at bounding box center [310, 426] width 45 height 15
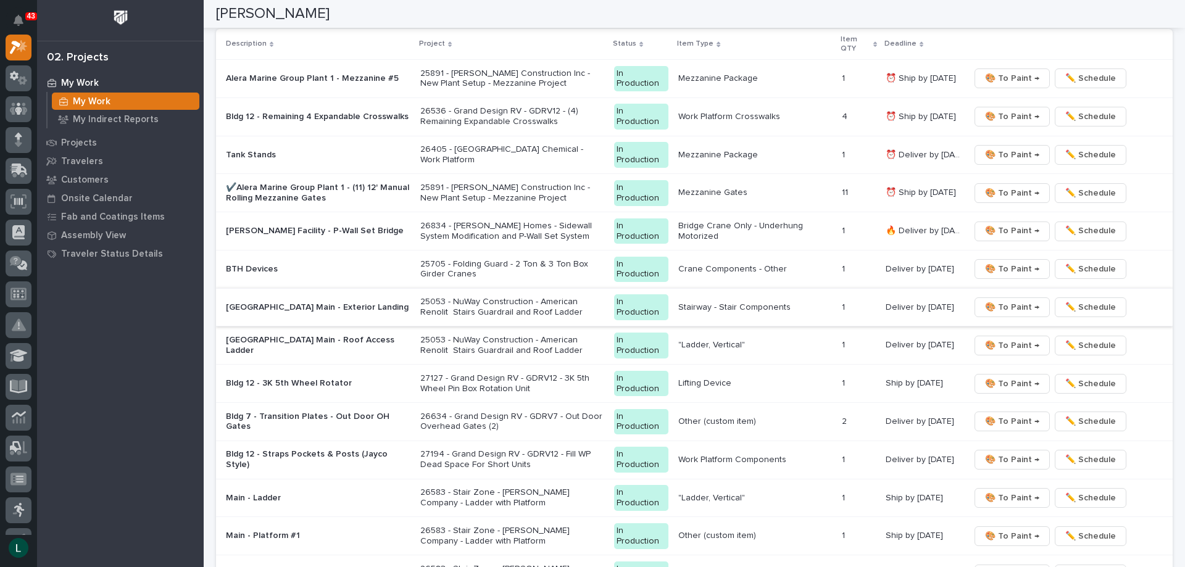
scroll to position [1604, 0]
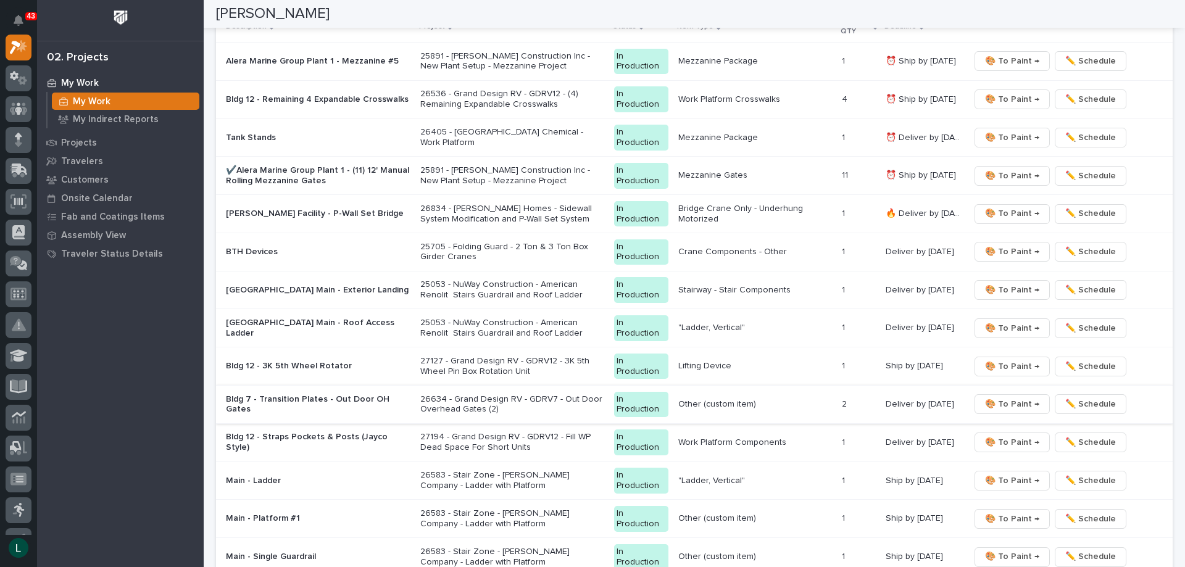
click at [1003, 402] on span "🎨 To Paint →" at bounding box center [1012, 404] width 54 height 15
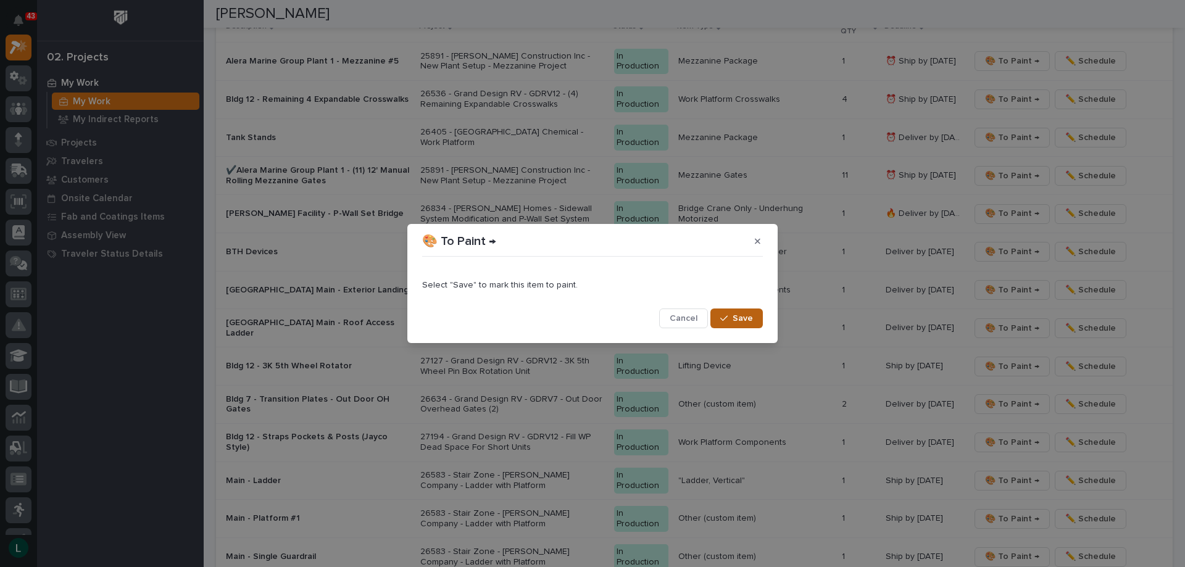
click at [743, 315] on span "Save" at bounding box center [742, 318] width 20 height 11
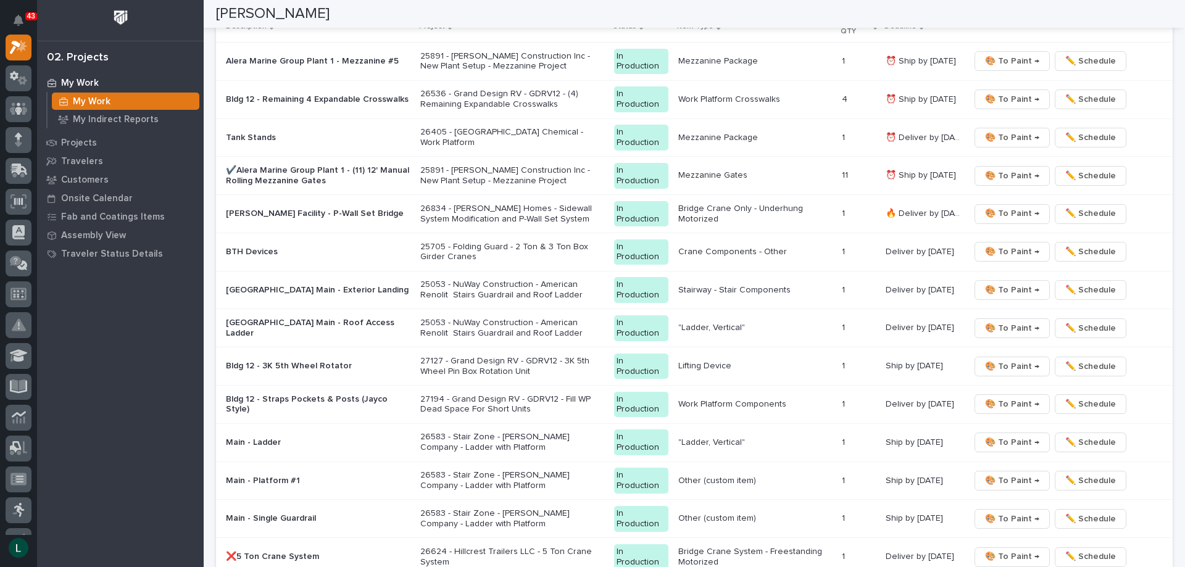
scroll to position [1585, 0]
